Goal: Information Seeking & Learning: Compare options

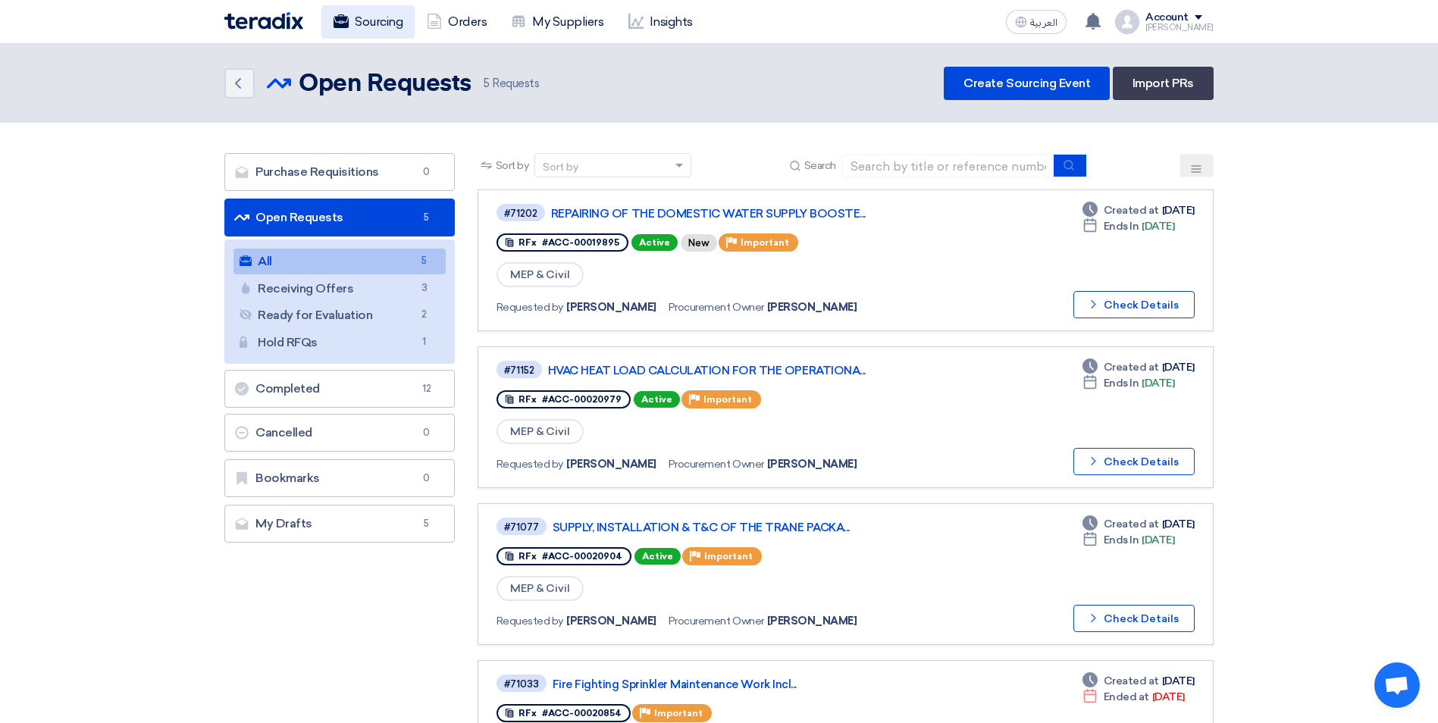
click at [375, 27] on link "Sourcing" at bounding box center [367, 21] width 93 height 33
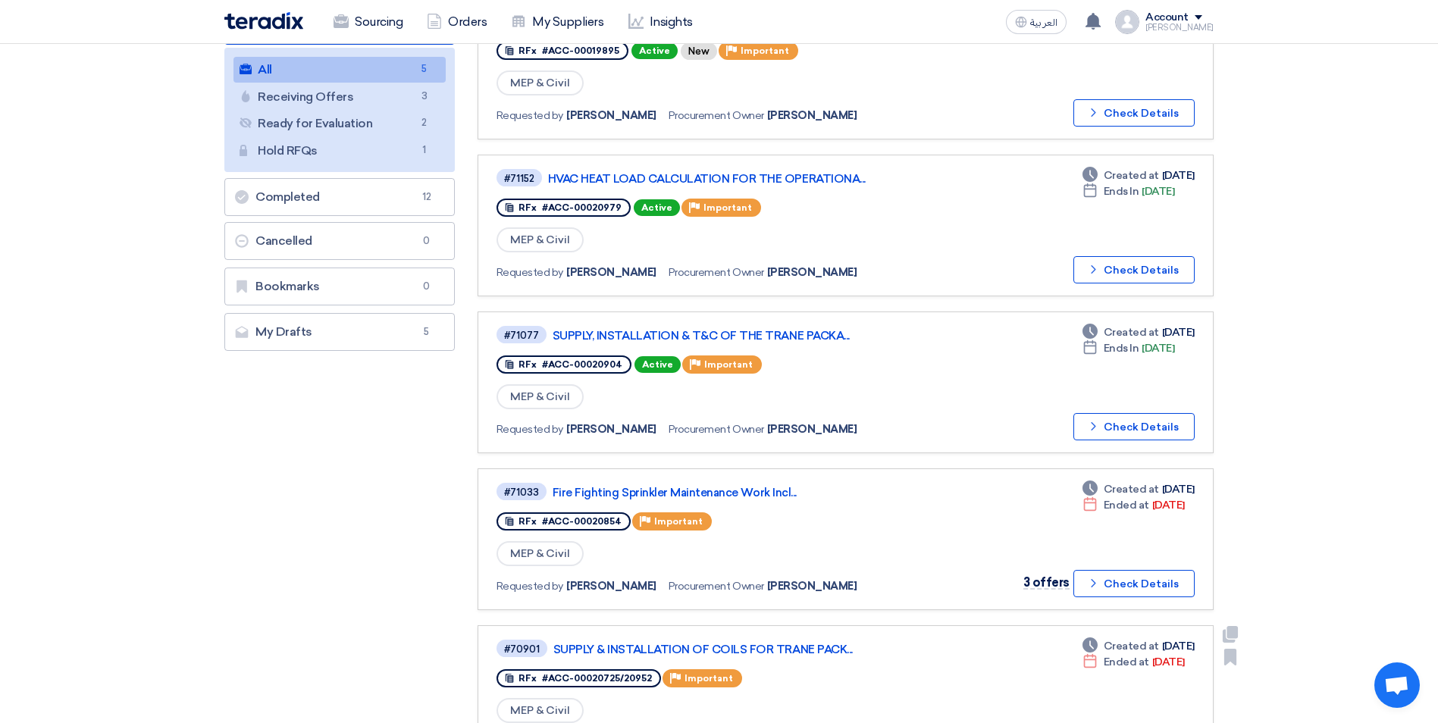
scroll to position [303, 0]
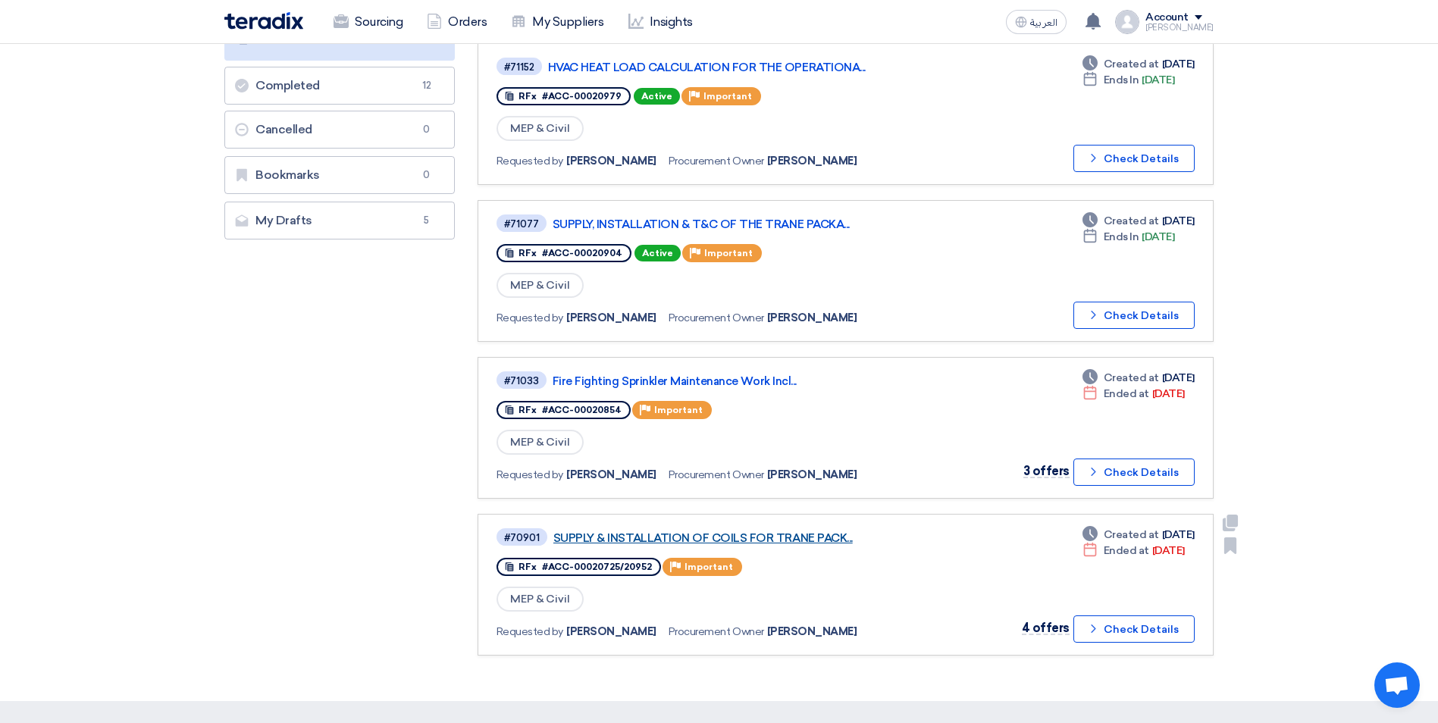
click at [766, 542] on link "SUPPLY & INSTALLATION OF COILS FOR TRANE PACK..." at bounding box center [742, 538] width 379 height 14
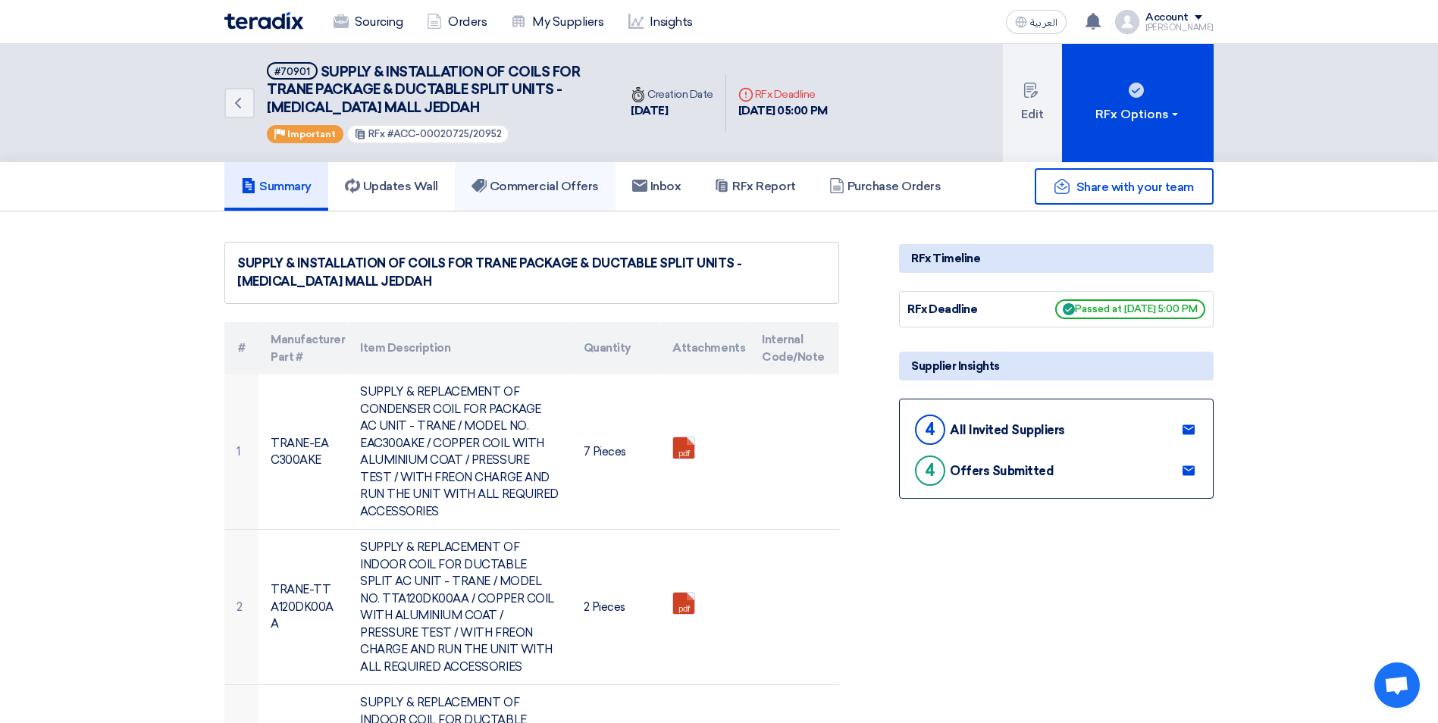
click at [577, 176] on link "Commercial Offers" at bounding box center [535, 186] width 161 height 48
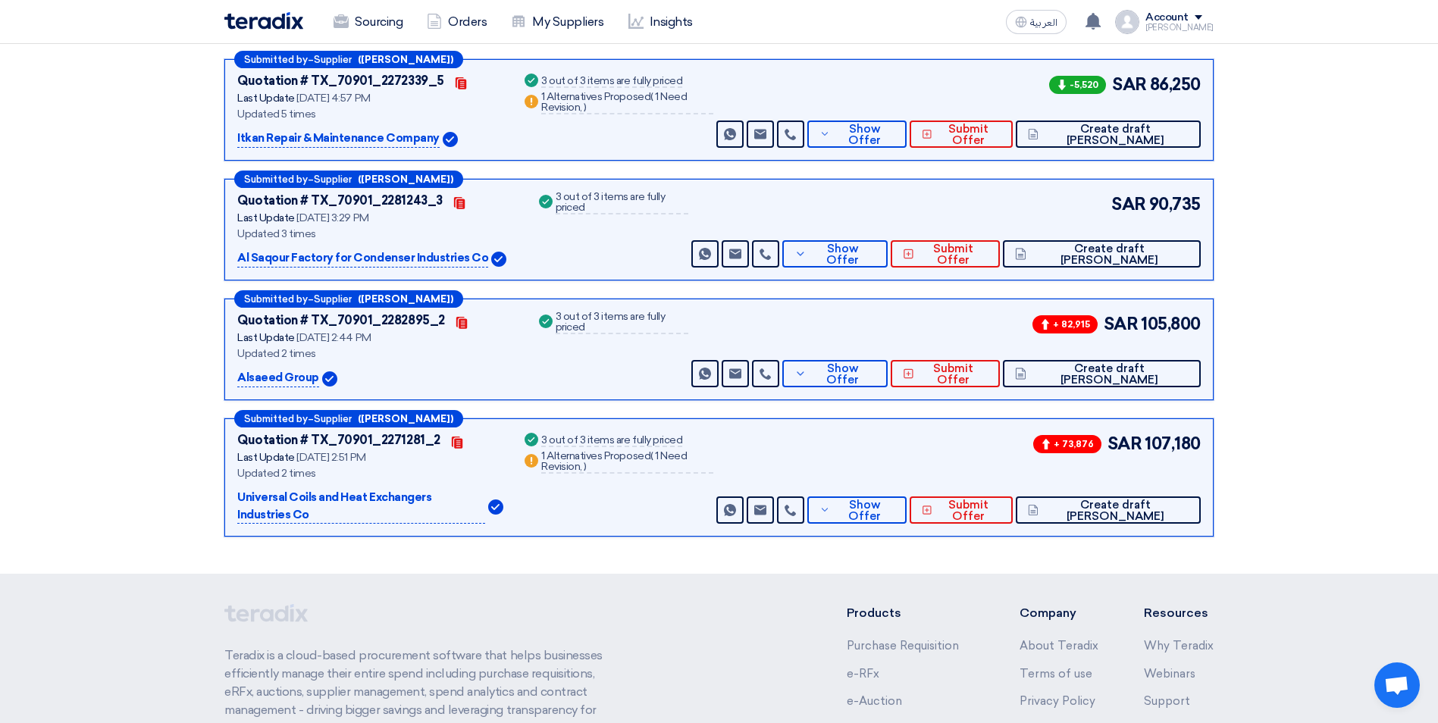
scroll to position [303, 0]
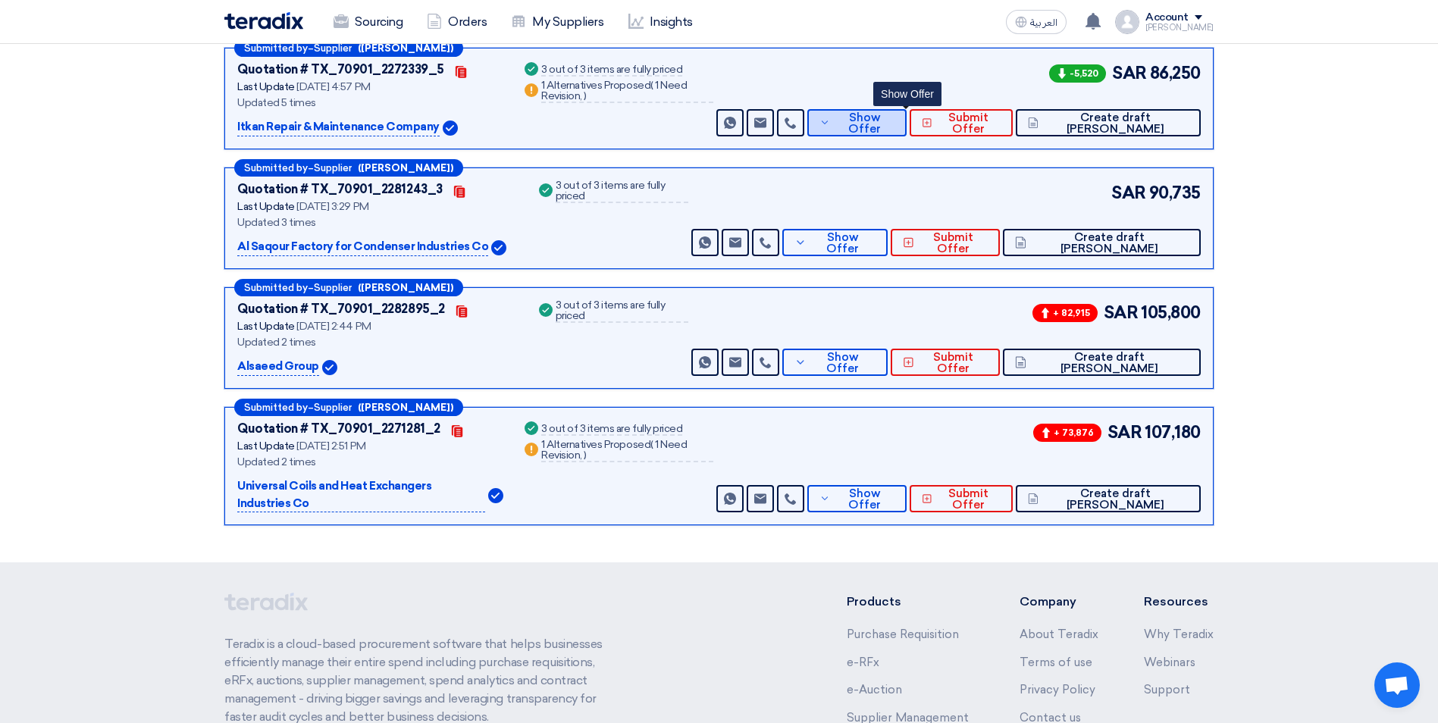
click at [894, 124] on span "Show Offer" at bounding box center [864, 123] width 61 height 23
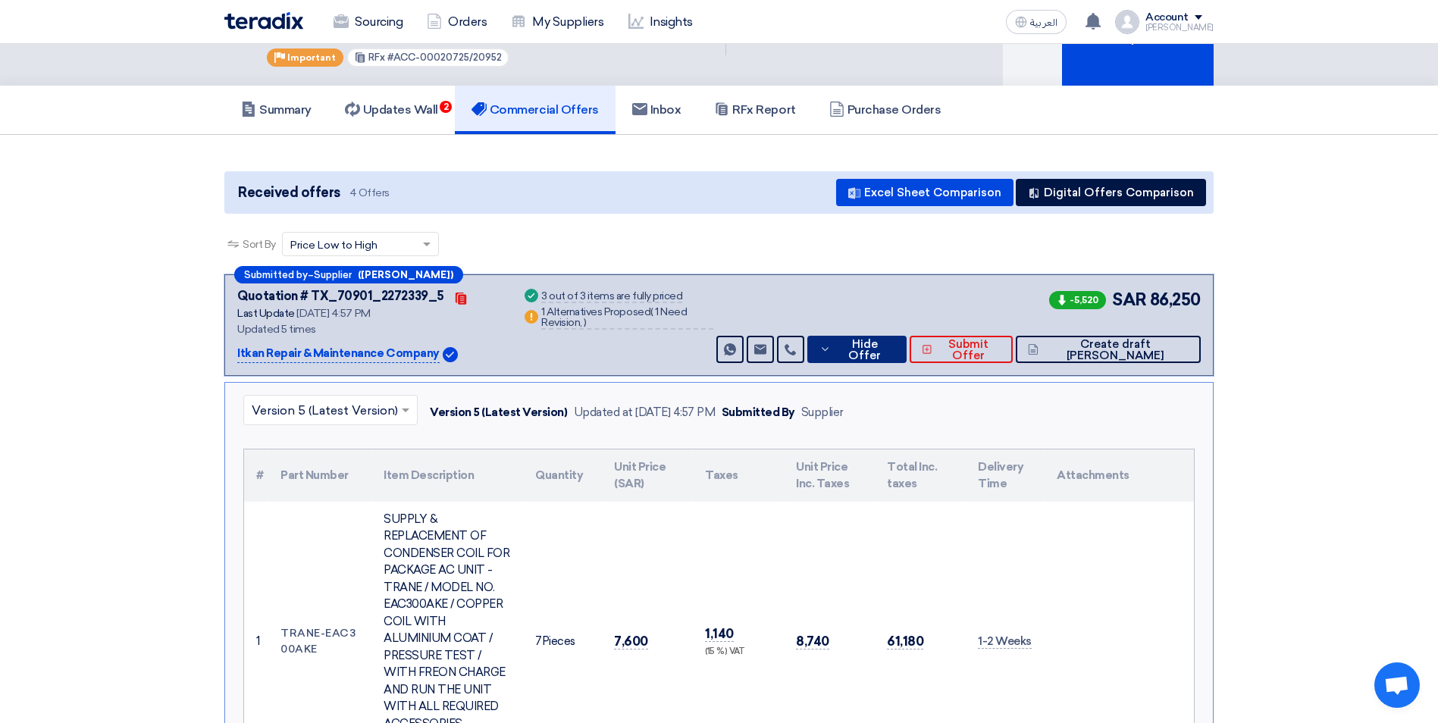
scroll to position [76, 0]
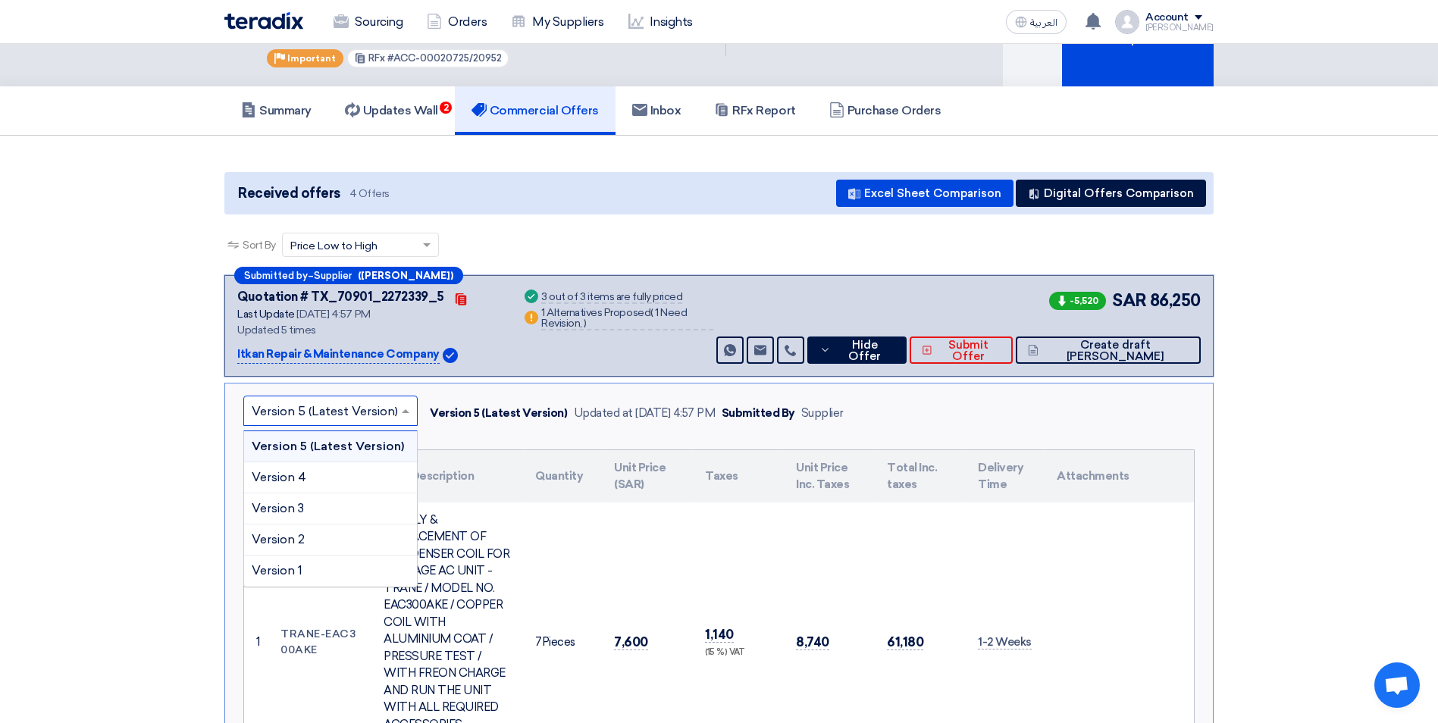
click at [377, 408] on input "text" at bounding box center [323, 412] width 142 height 25
click at [358, 470] on div "Version 4" at bounding box center [330, 477] width 173 height 31
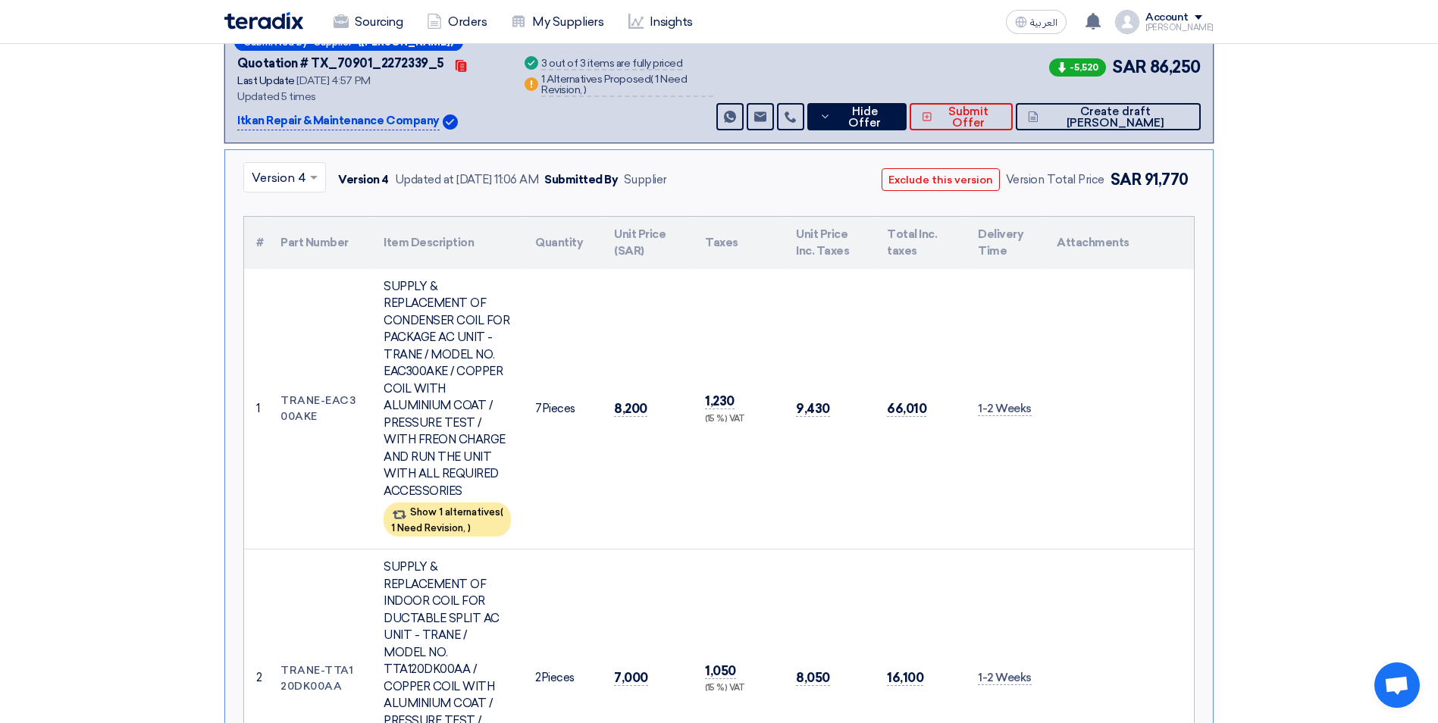
scroll to position [303, 0]
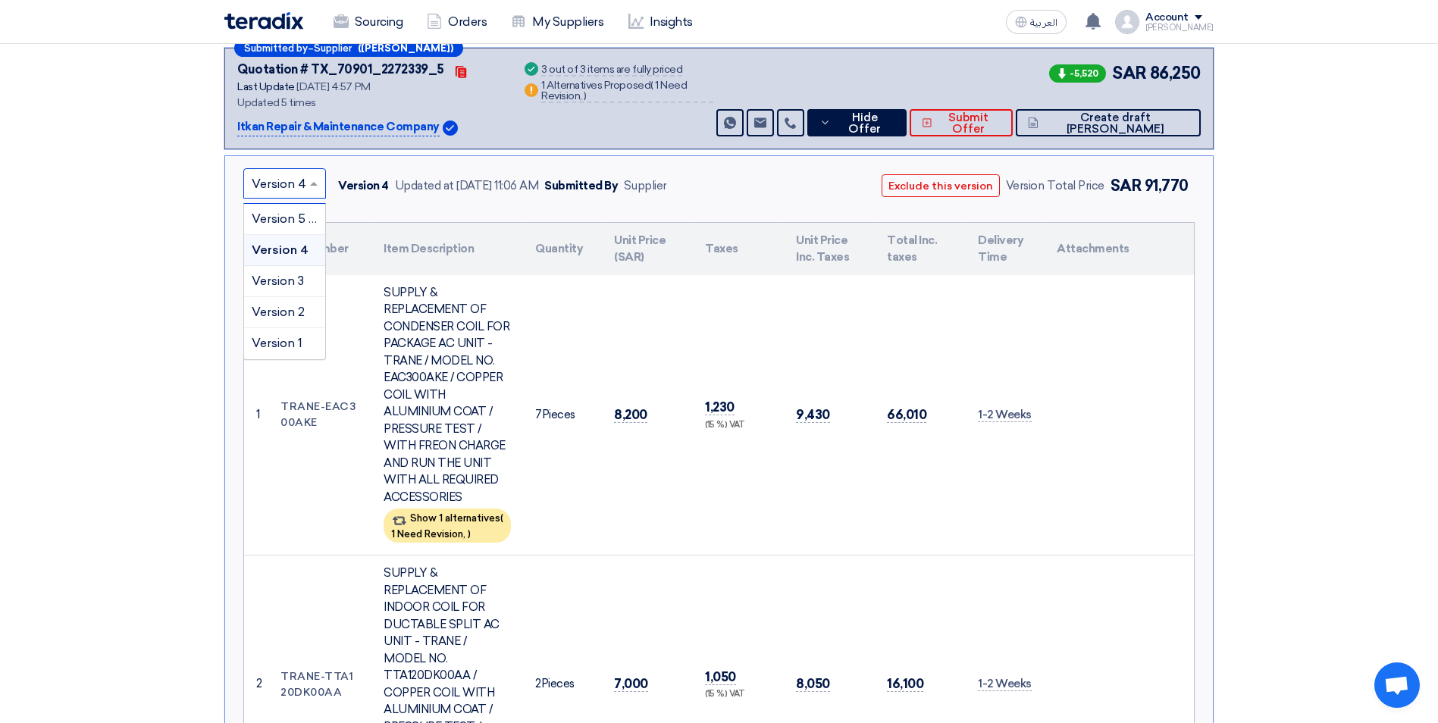
click at [289, 183] on input "text" at bounding box center [277, 185] width 51 height 25
click at [286, 278] on span "Version 3" at bounding box center [278, 281] width 52 height 14
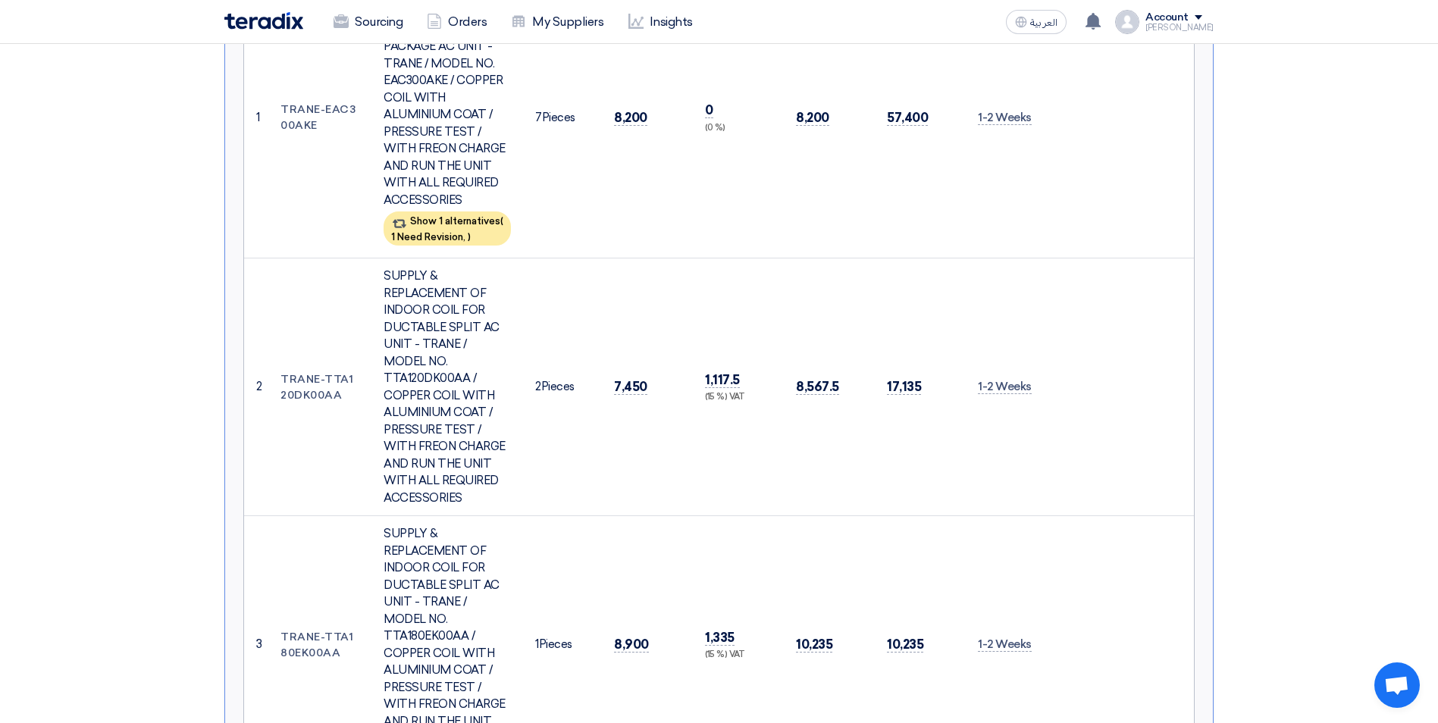
scroll to position [379, 0]
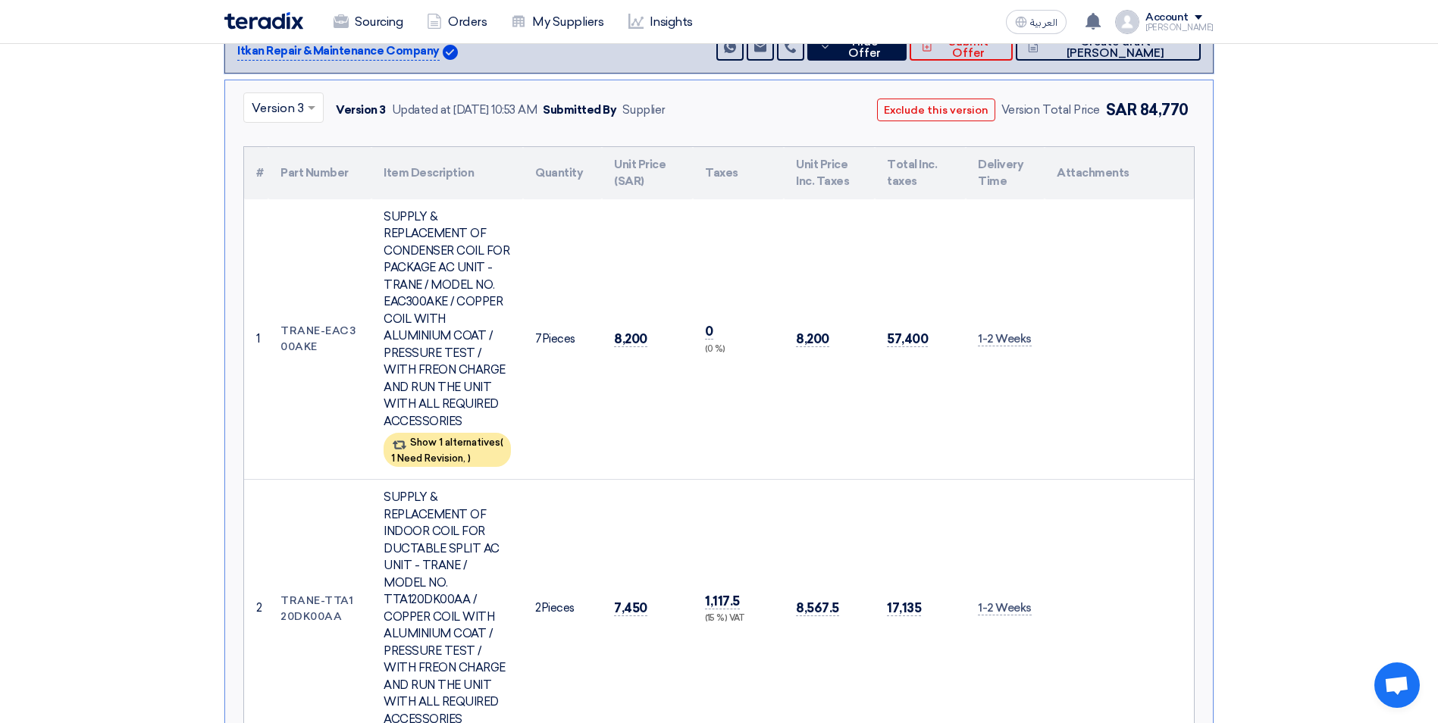
click at [275, 109] on input "text" at bounding box center [276, 109] width 48 height 25
click at [280, 244] on div "Version 2" at bounding box center [283, 236] width 79 height 31
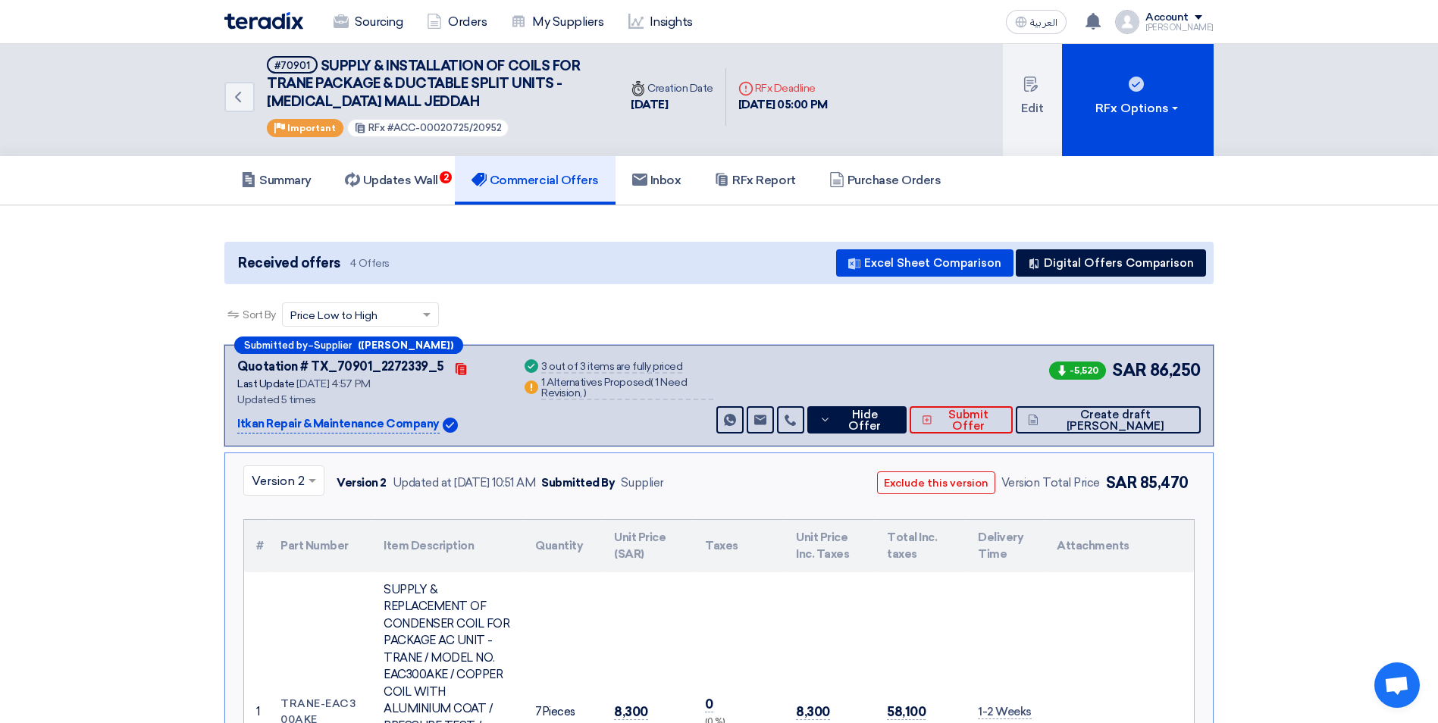
scroll to position [0, 0]
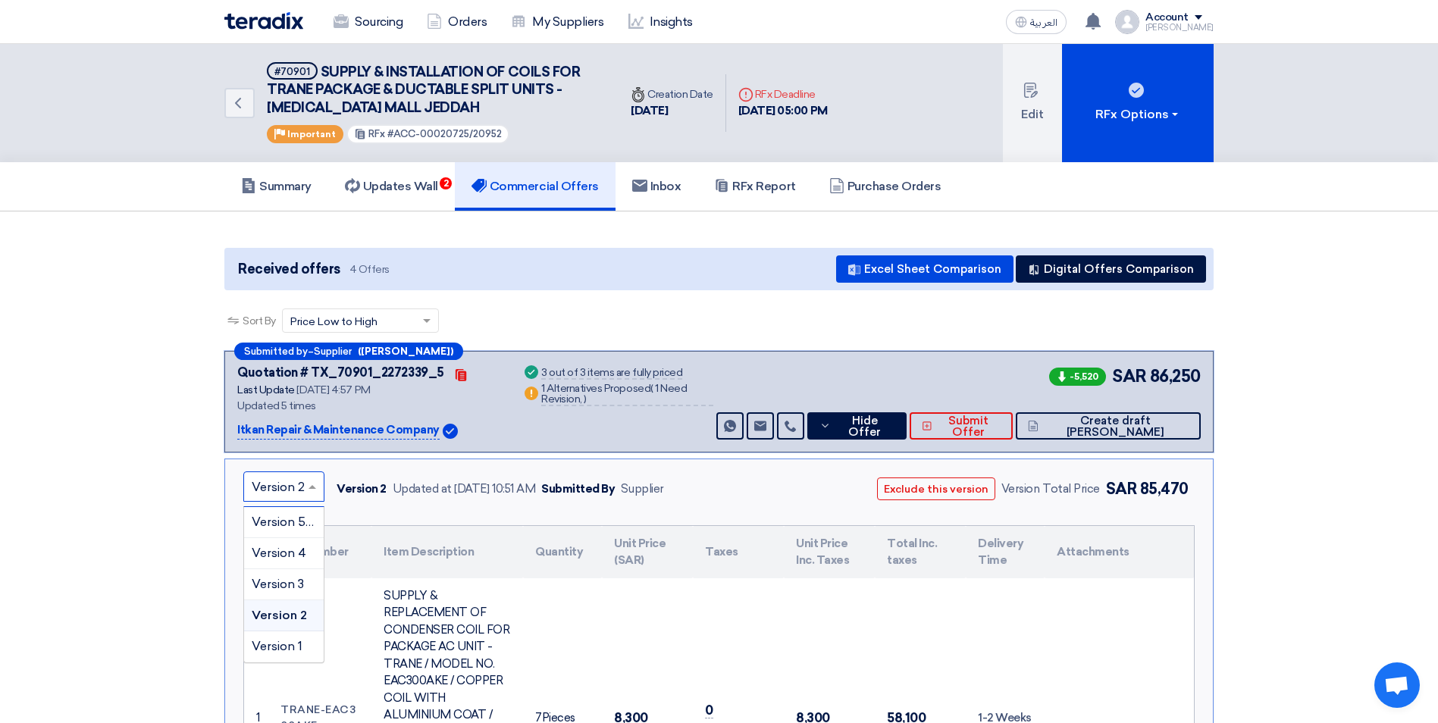
click at [290, 490] on input "text" at bounding box center [276, 488] width 49 height 25
click at [286, 520] on span "Version 5 (Latest Version)" at bounding box center [325, 522] width 146 height 14
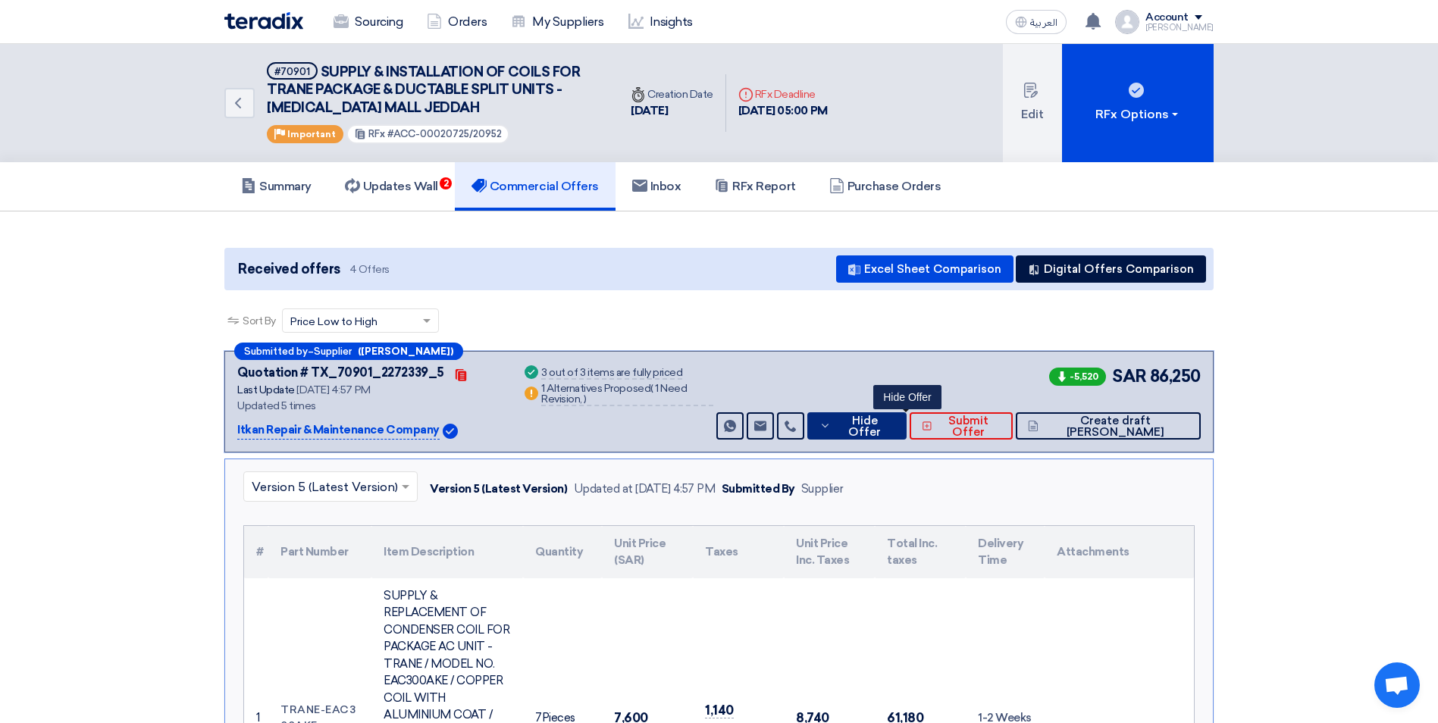
click at [891, 434] on button "Hide Offer" at bounding box center [857, 425] width 100 height 27
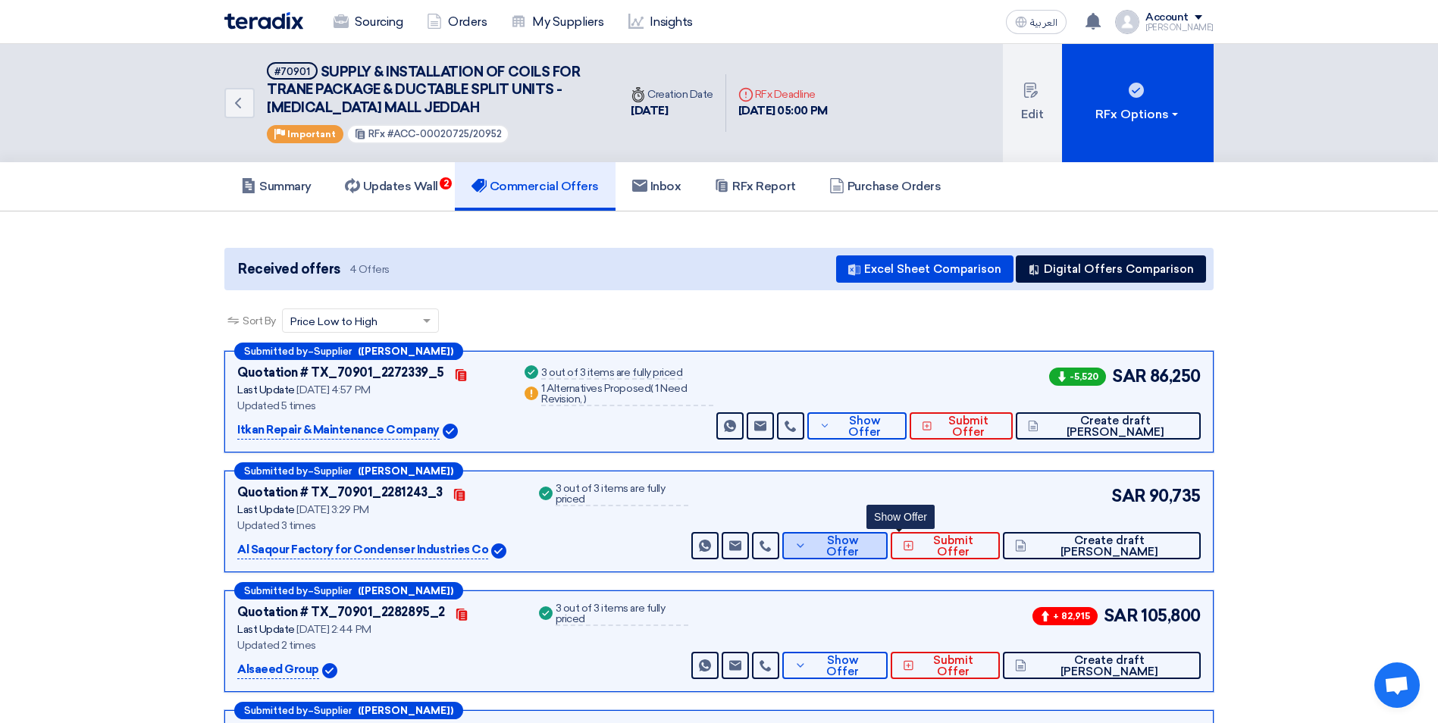
click at [876, 543] on span "Show Offer" at bounding box center [843, 546] width 66 height 23
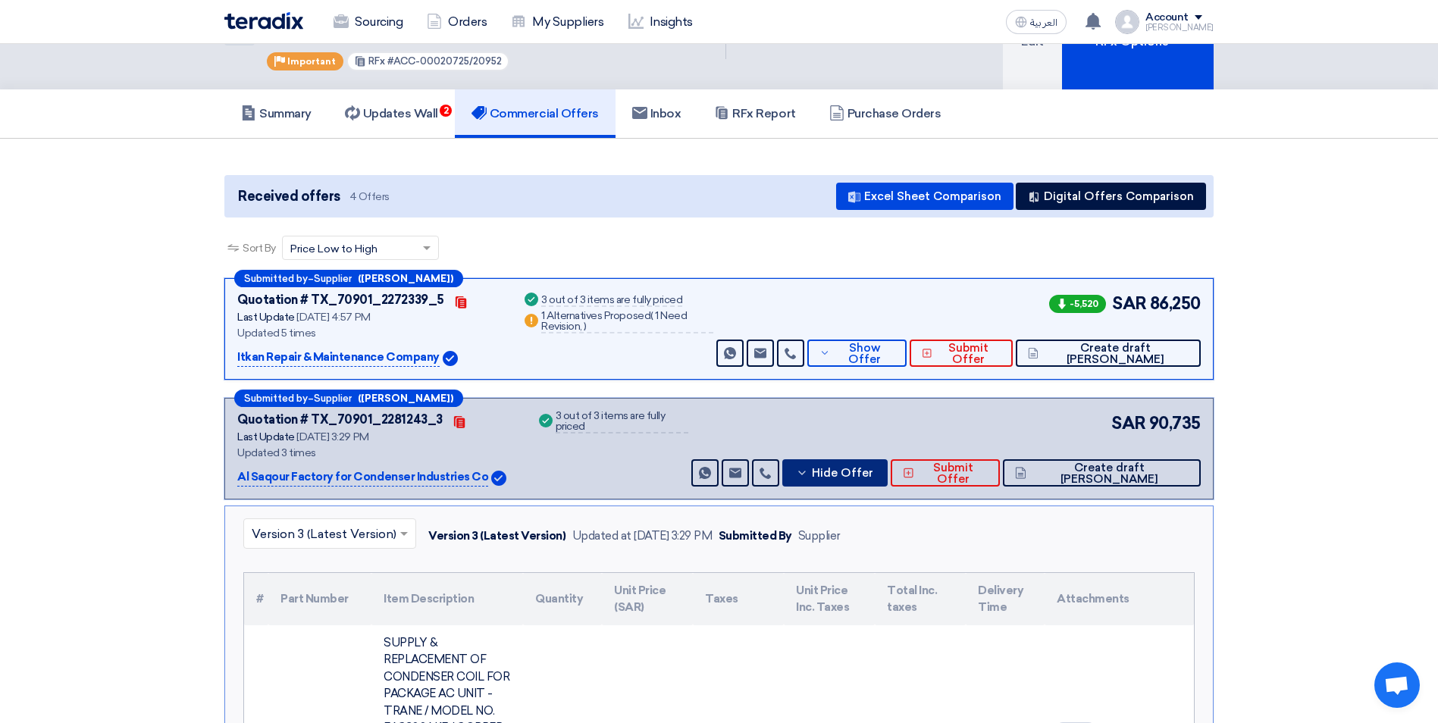
scroll to position [227, 0]
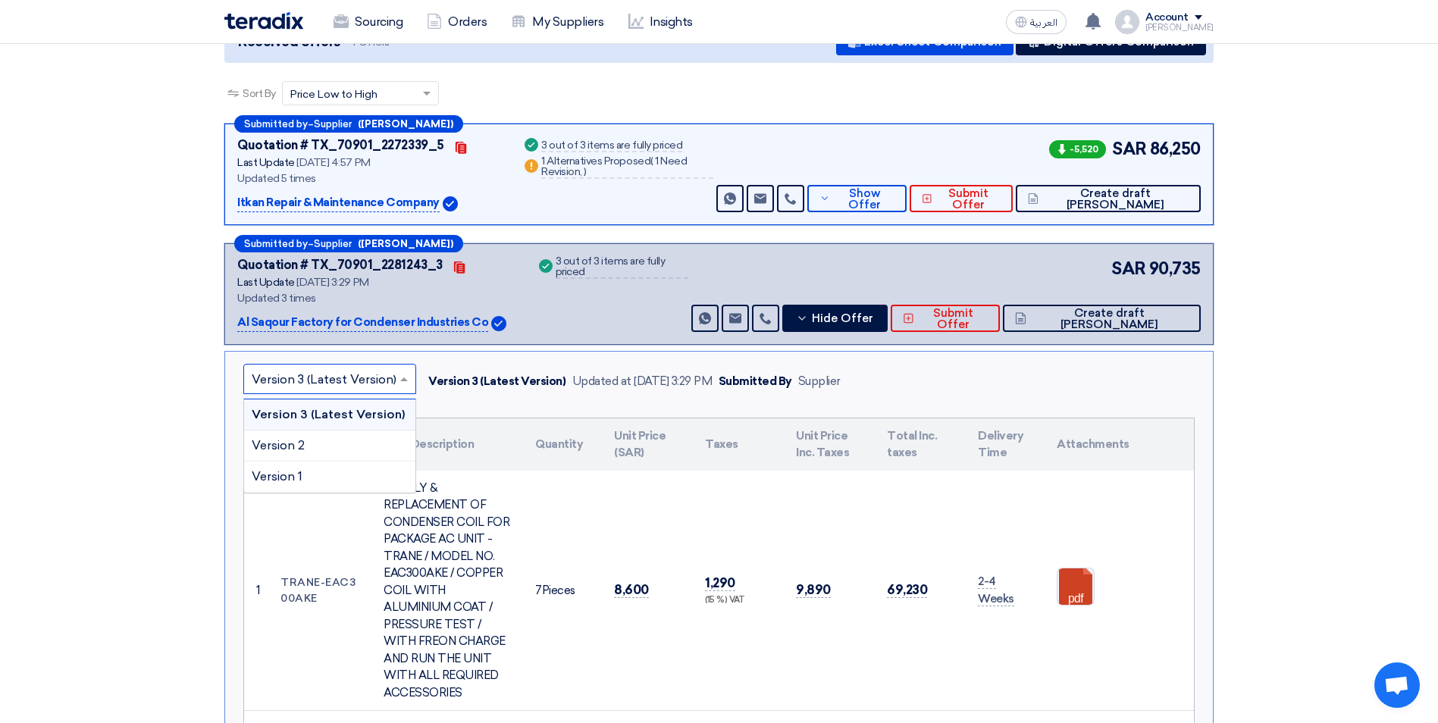
click at [398, 380] on span at bounding box center [405, 379] width 19 height 18
click at [349, 475] on div "Version 1" at bounding box center [329, 477] width 171 height 30
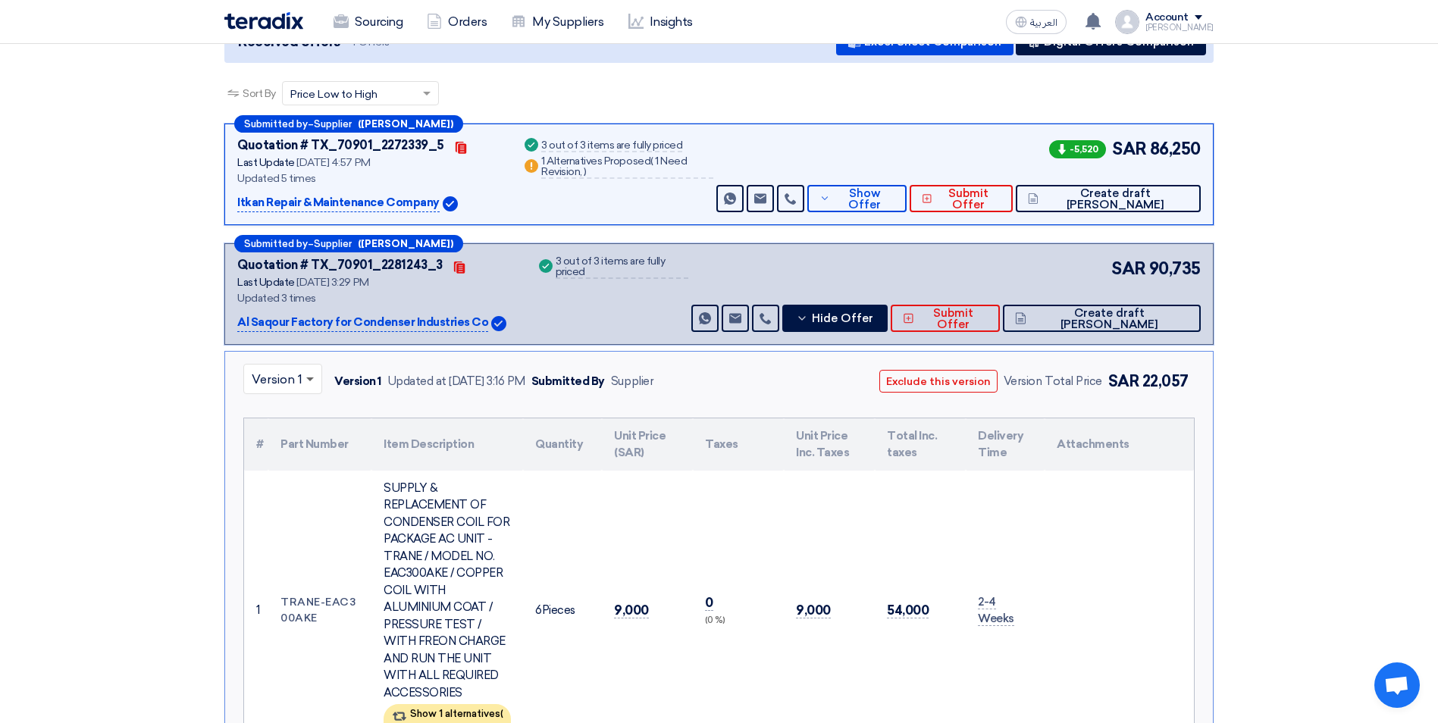
click at [314, 380] on span at bounding box center [310, 379] width 8 height 5
click at [296, 440] on span "Version 2" at bounding box center [278, 445] width 53 height 14
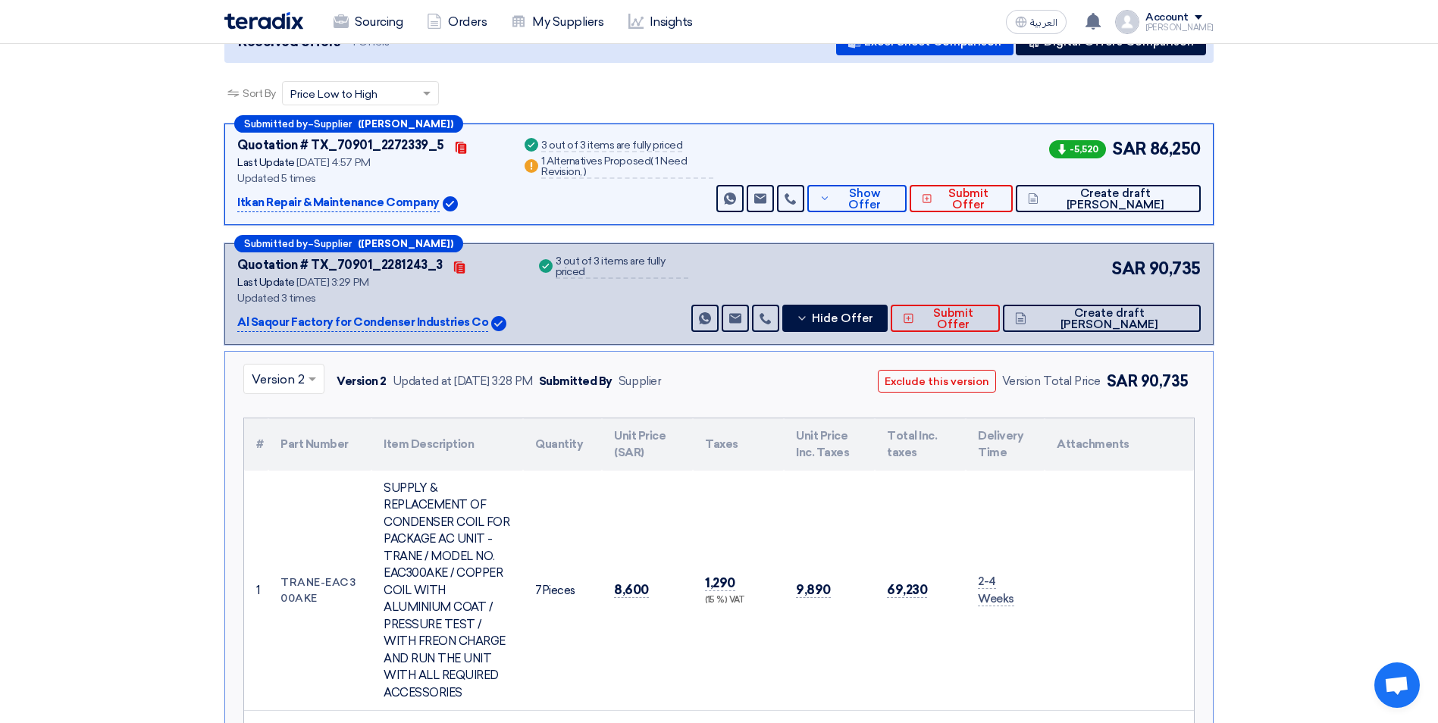
click at [293, 382] on input "text" at bounding box center [276, 380] width 49 height 25
click at [291, 421] on span "Version 3 (Latest Version)" at bounding box center [324, 414] width 145 height 14
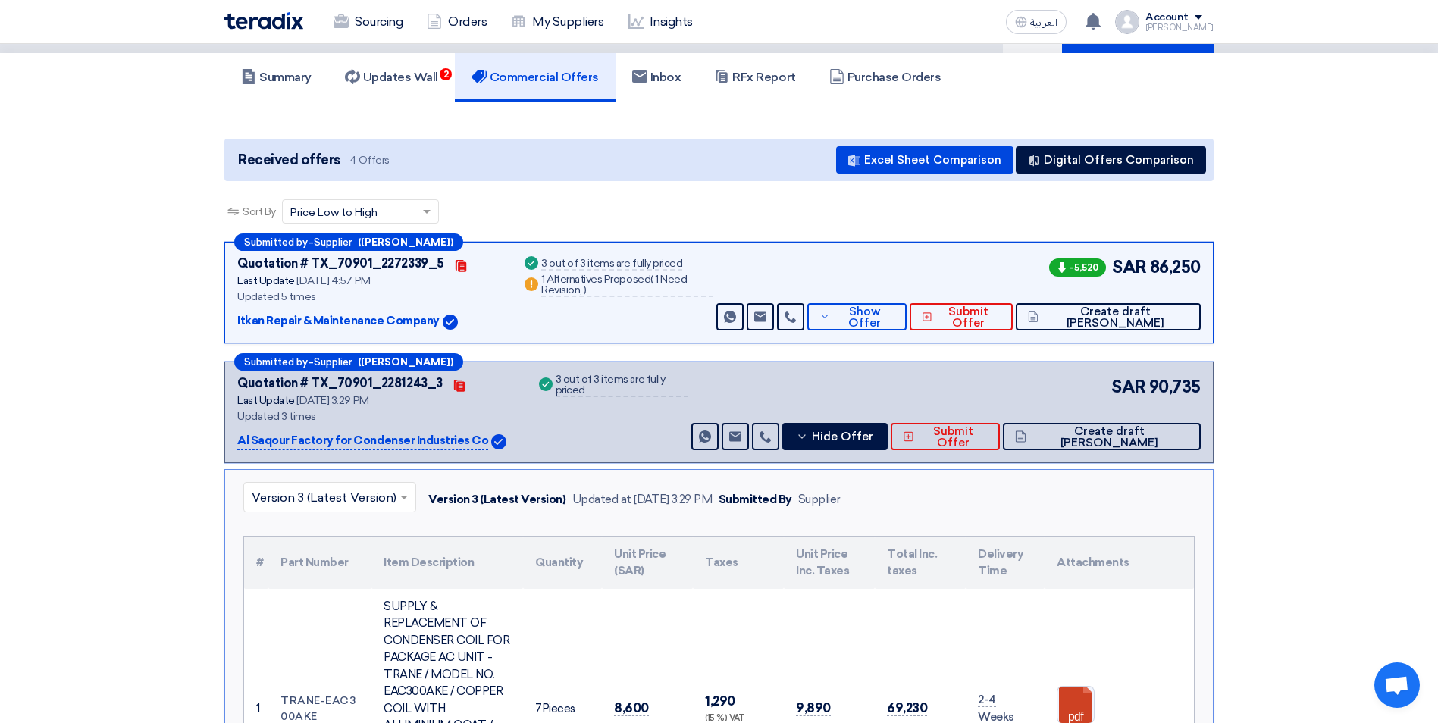
scroll to position [0, 0]
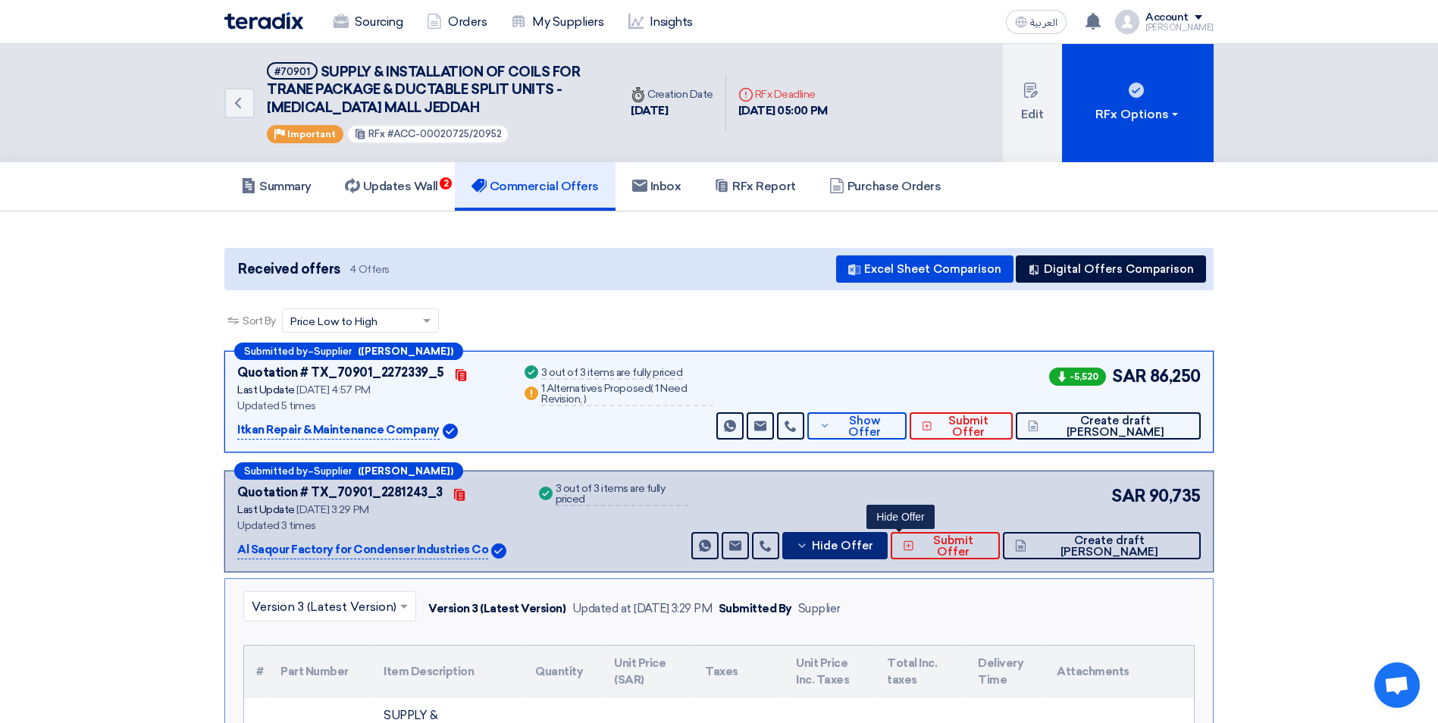
click at [873, 552] on span "Hide Offer" at bounding box center [842, 545] width 61 height 11
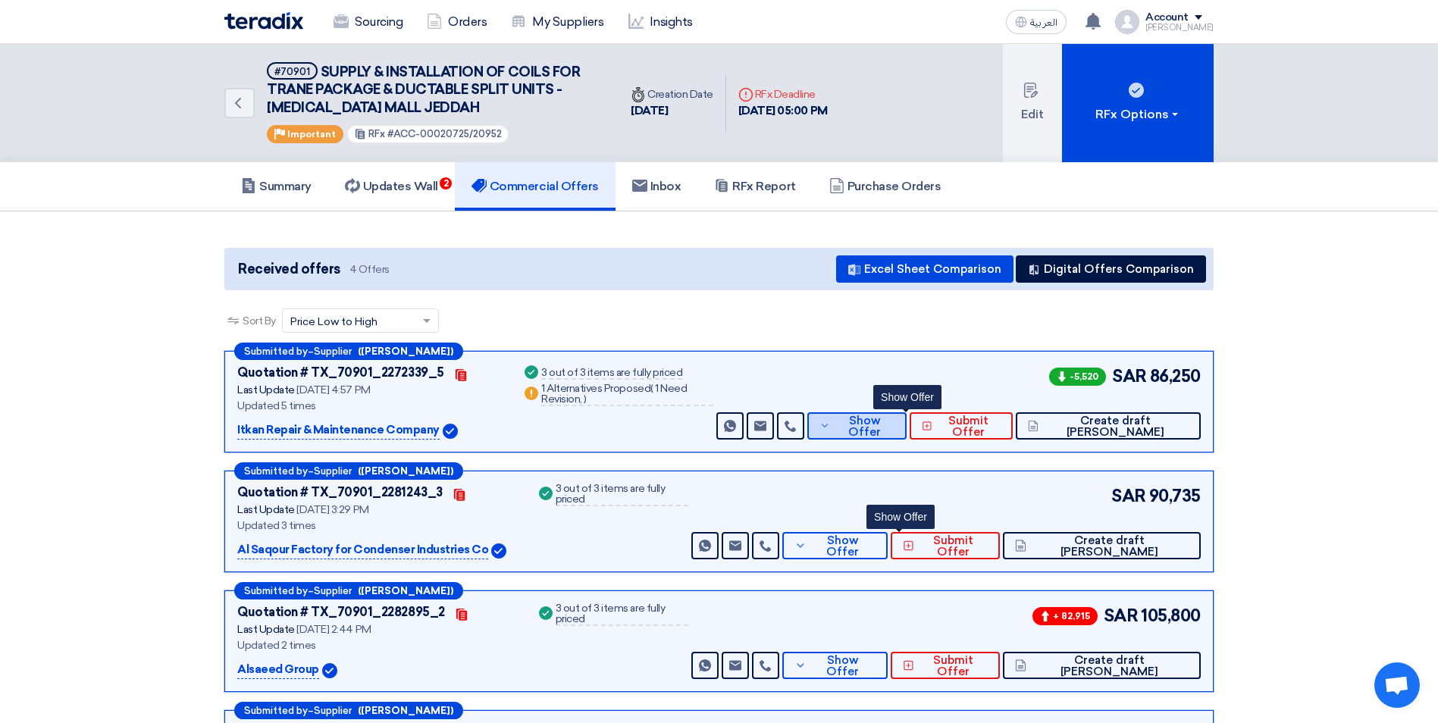
click at [890, 421] on span "Show Offer" at bounding box center [864, 426] width 61 height 23
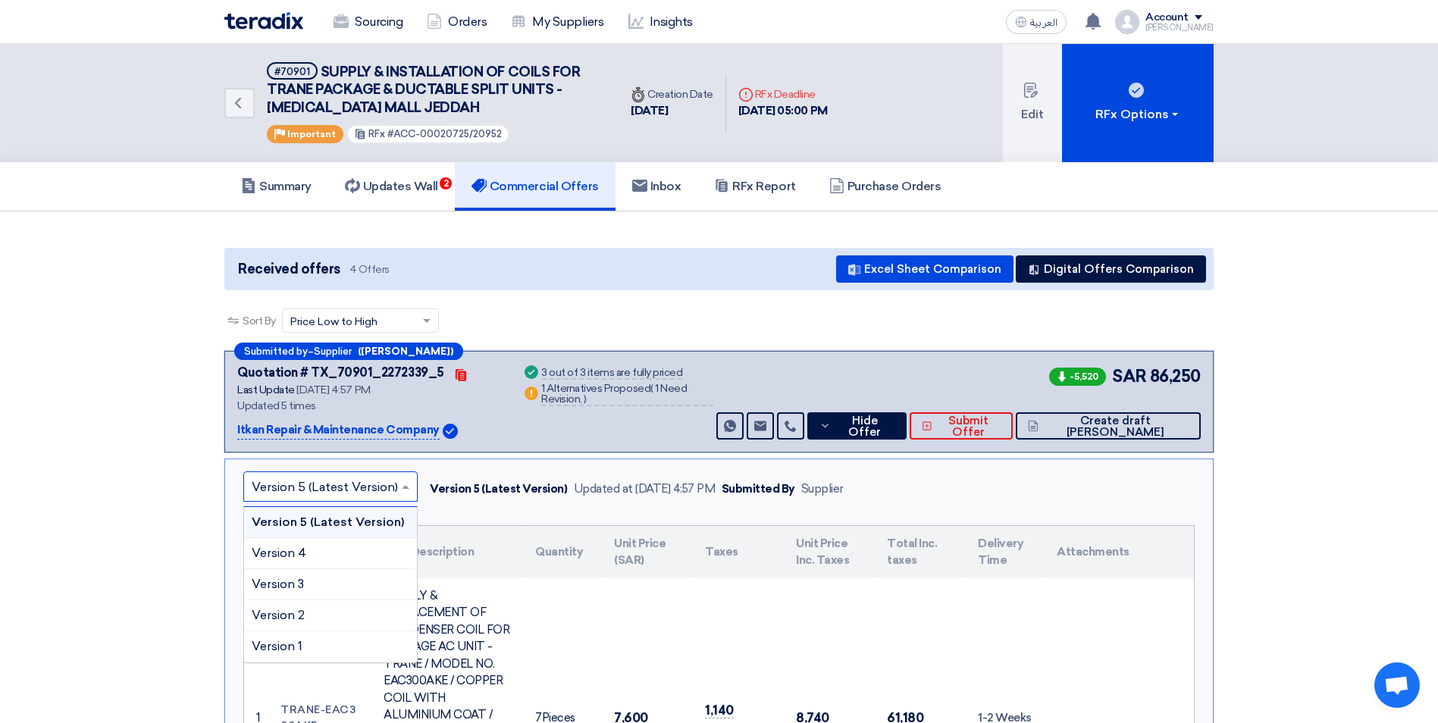
click at [349, 494] on input "text" at bounding box center [323, 488] width 142 height 25
click at [289, 648] on span "Version 1" at bounding box center [277, 646] width 51 height 14
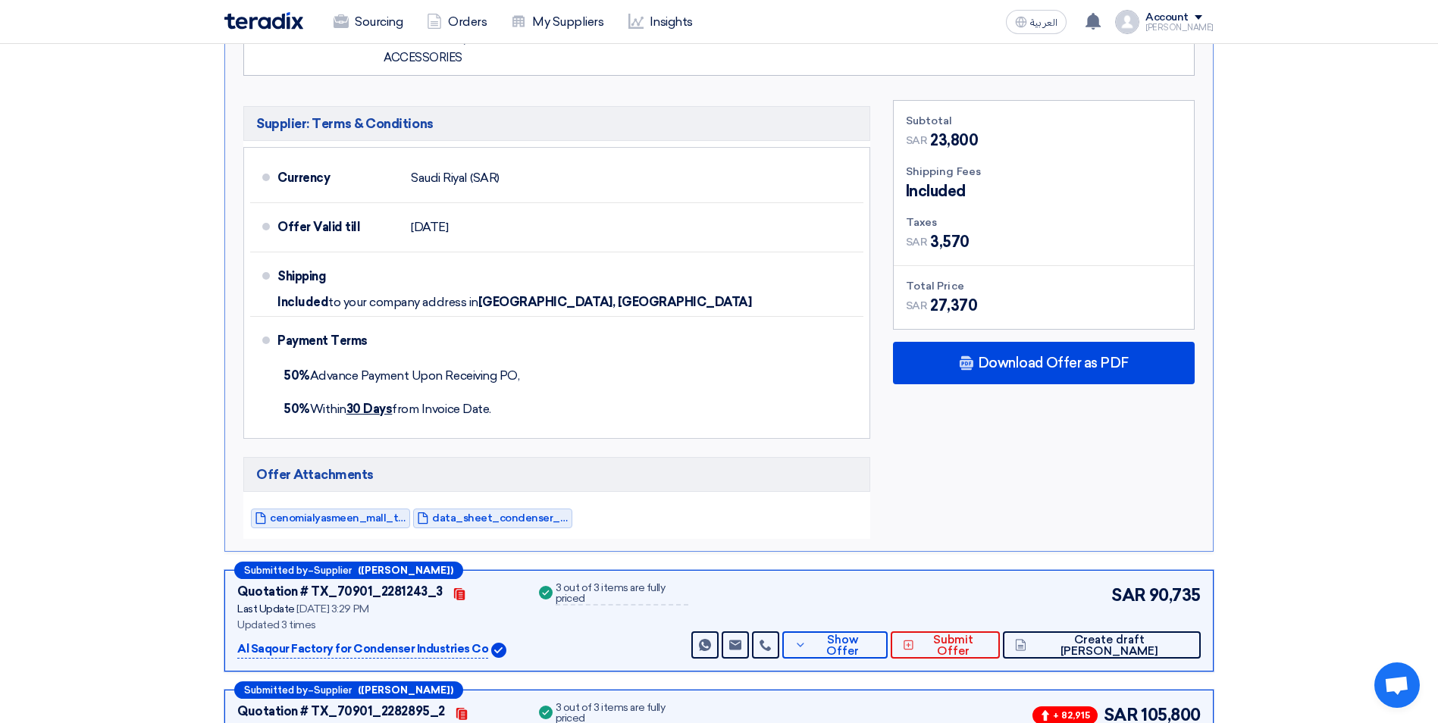
scroll to position [1364, 0]
